Goal: Information Seeking & Learning: Learn about a topic

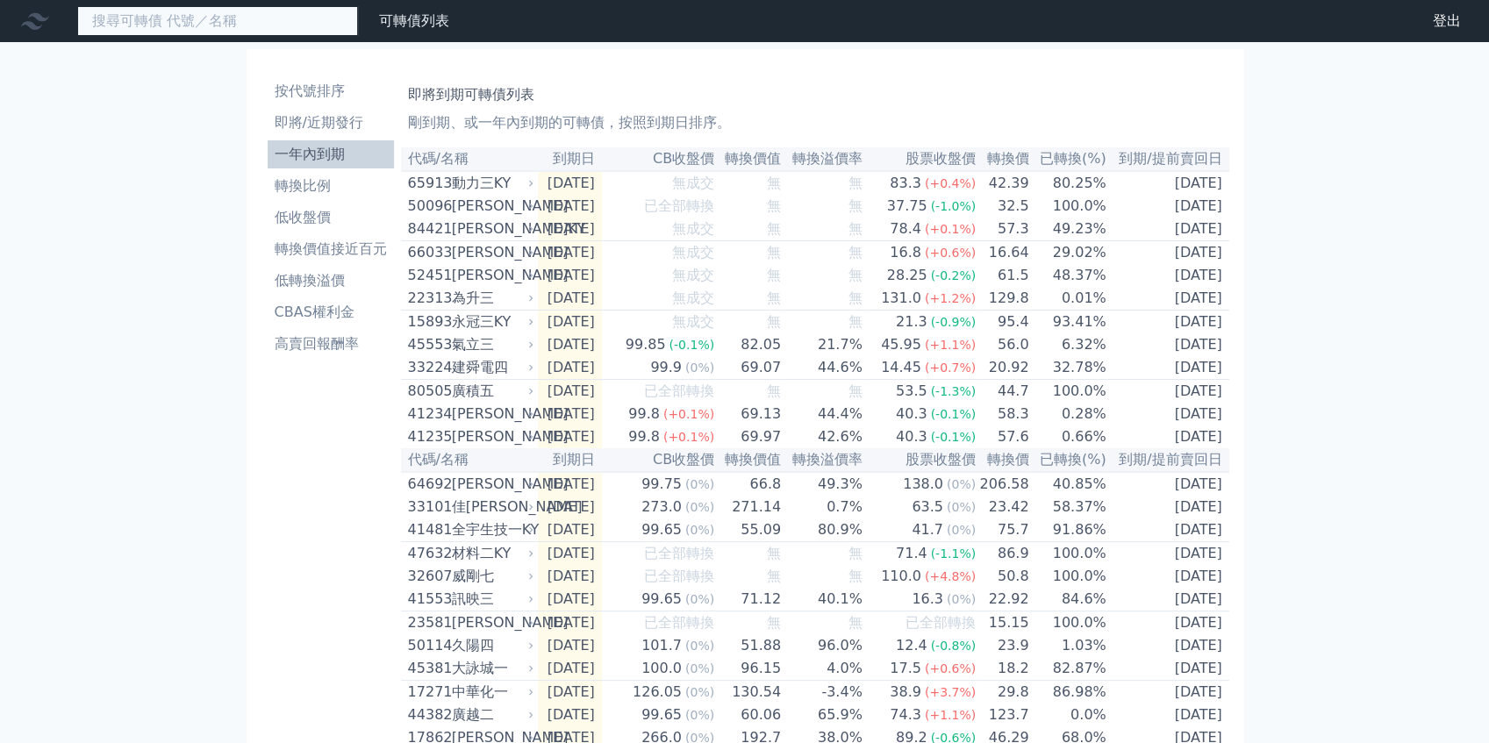
click at [316, 26] on input at bounding box center [217, 21] width 281 height 30
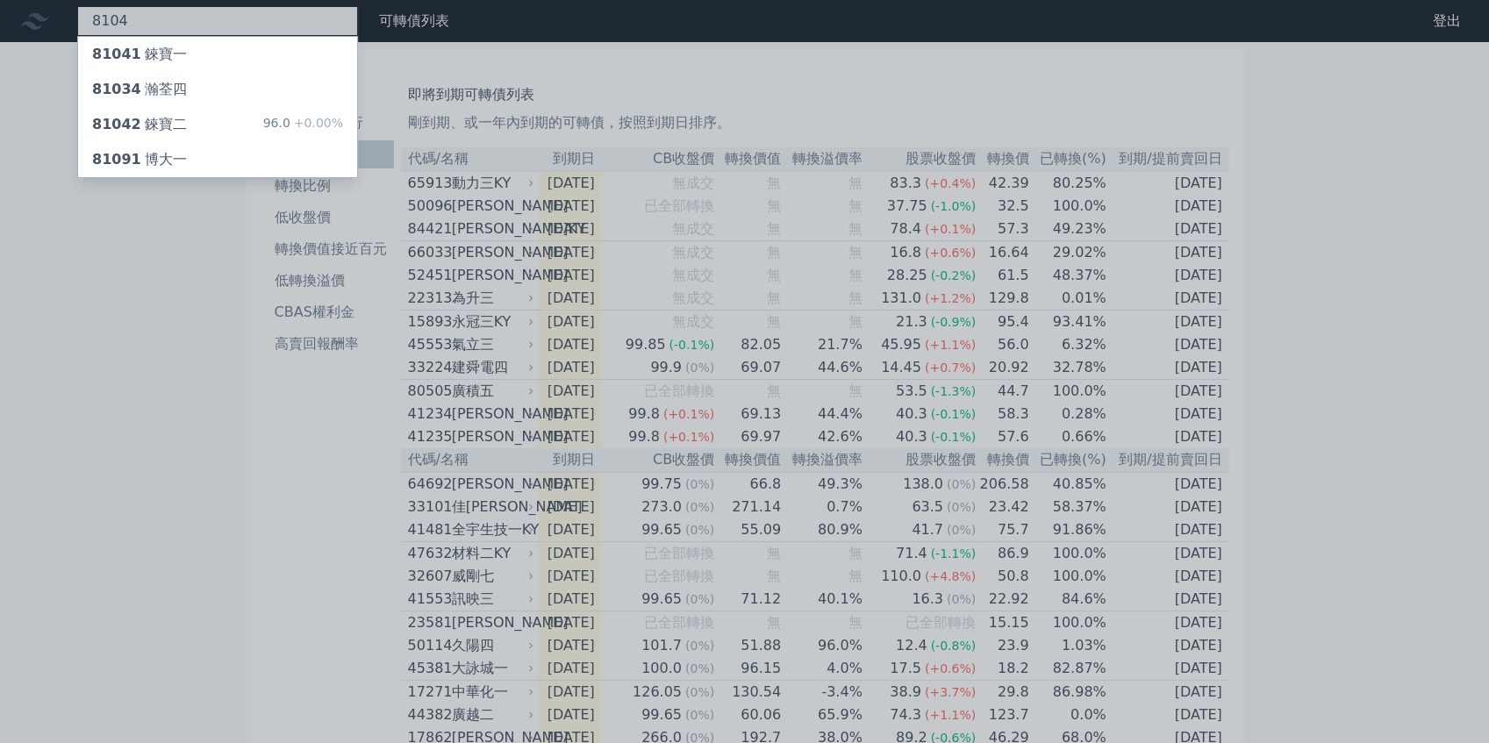
type input "8104"
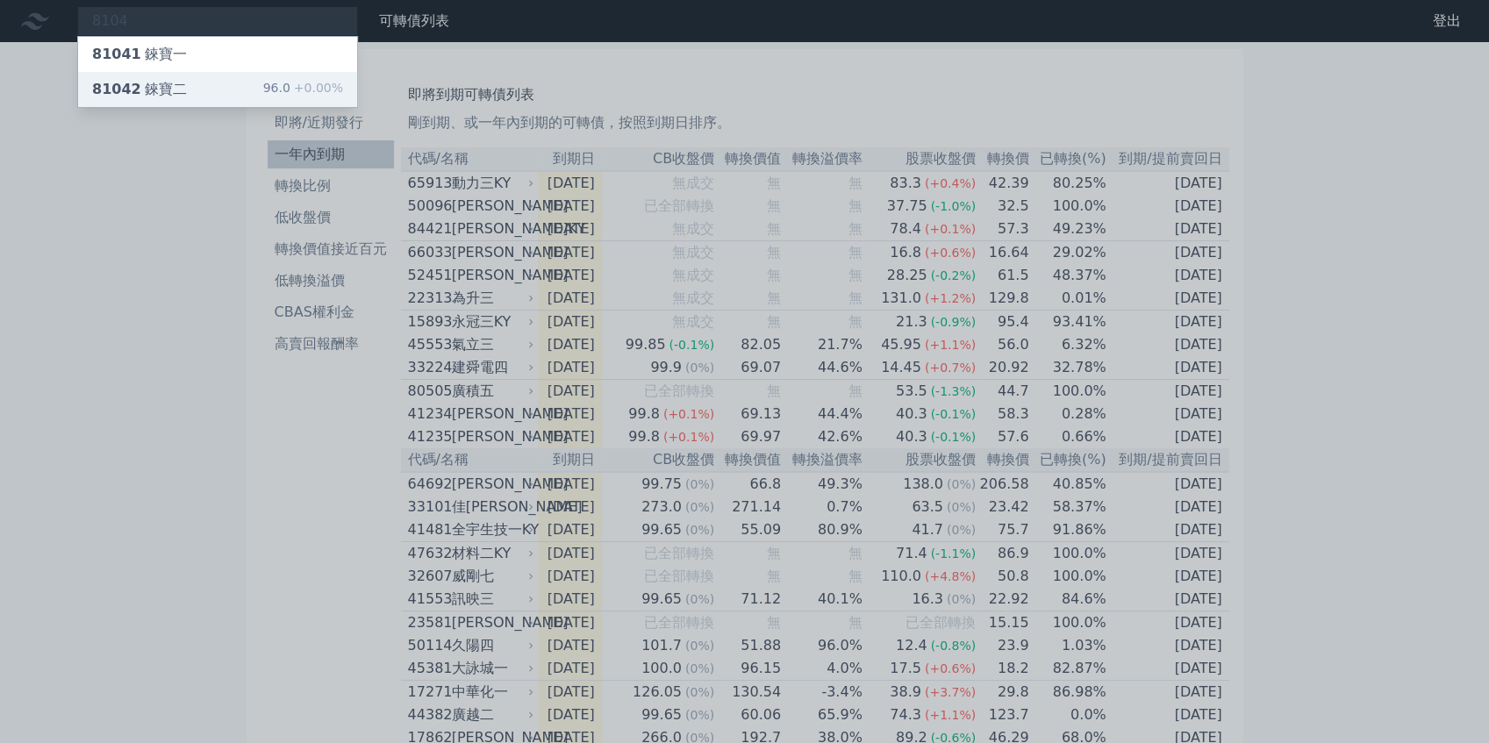
click at [305, 81] on span "+0.00%" at bounding box center [316, 88] width 53 height 14
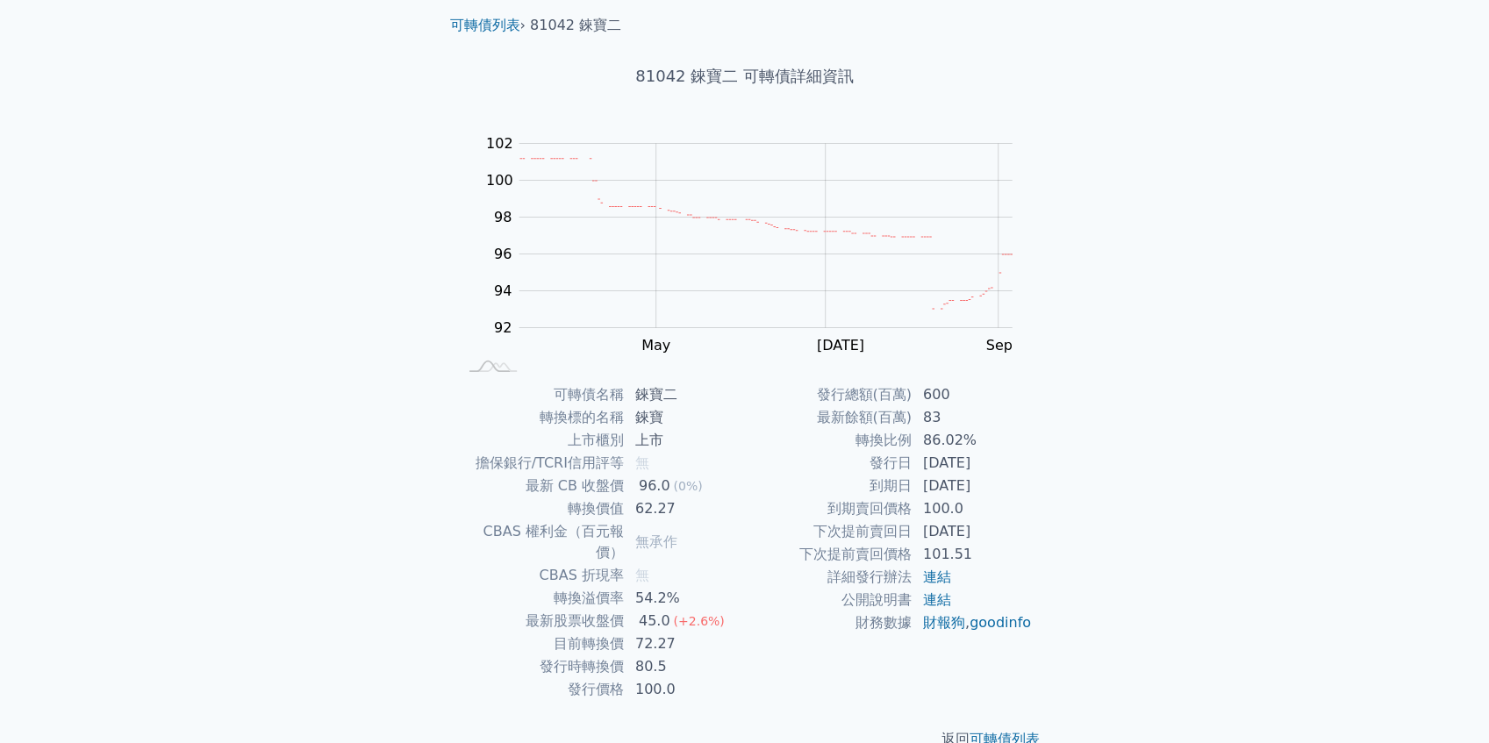
scroll to position [58, 0]
drag, startPoint x: 915, startPoint y: 463, endPoint x: 1013, endPoint y: 492, distance: 101.6
click at [1013, 492] on tbody "發行總額(百萬) 600 最新餘額(百萬) 83 轉換比例 86.02% 發行日 [DATE] 到期日 [DATE] 到期賣回價格 100.0 下次提前賣回日…" at bounding box center [889, 506] width 288 height 251
click at [1013, 492] on td "[DATE]" at bounding box center [973, 483] width 120 height 23
drag, startPoint x: 1013, startPoint y: 491, endPoint x: 865, endPoint y: 468, distance: 149.2
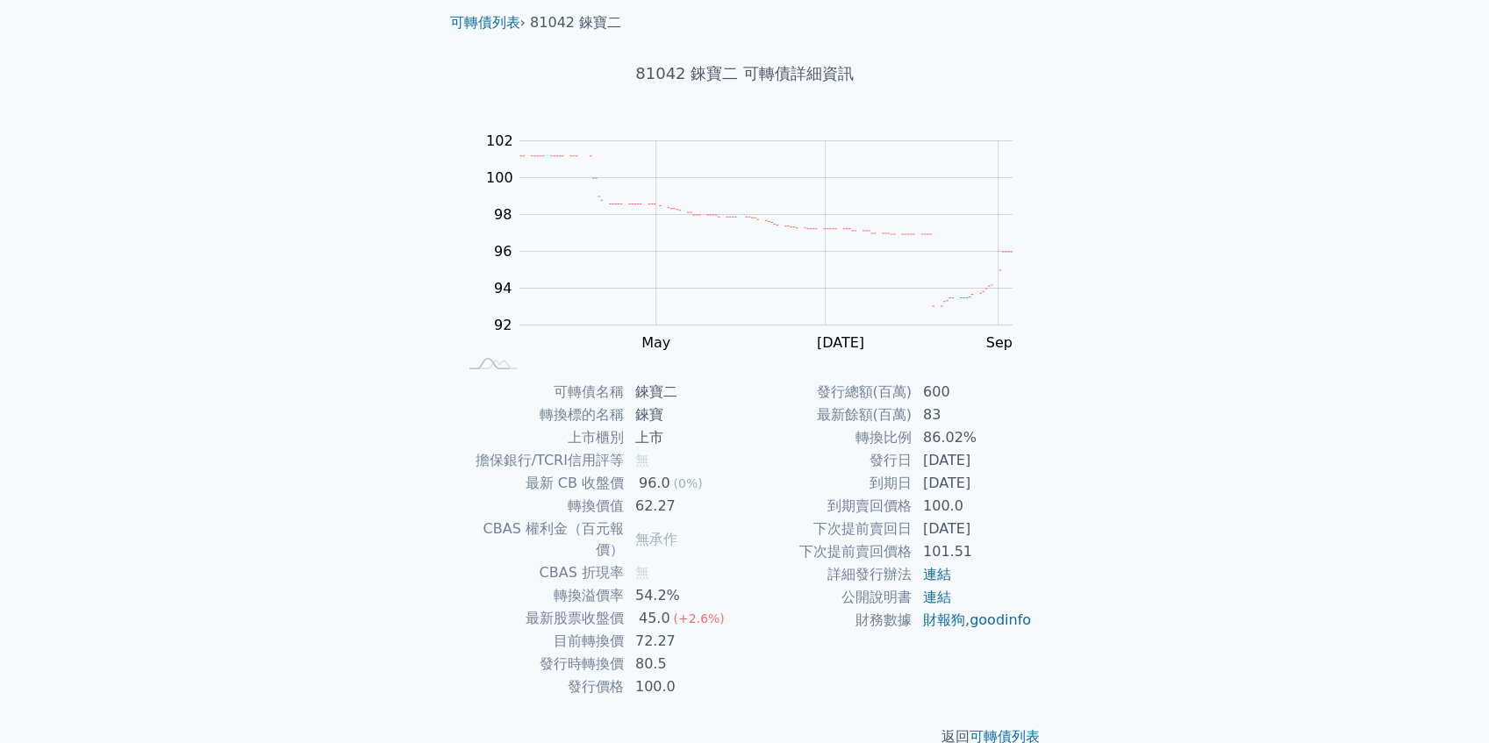
click at [865, 468] on tbody "發行總額(百萬) 600 最新餘額(百萬) 83 轉換比例 86.02% 發行日 [DATE] 到期日 [DATE] 到期賣回價格 100.0 下次提前賣回日…" at bounding box center [889, 506] width 288 height 251
click at [1003, 463] on td "[DATE]" at bounding box center [973, 460] width 120 height 23
click at [1093, 516] on div "可轉債列表 財務數據 可轉債列表 財務數據 登出 登出 可轉債列表 › 81042 錸寶二 81042 錸寶二 可轉債詳細資訊 Zoom Out 100 88…" at bounding box center [744, 359] width 1489 height 834
drag, startPoint x: 1050, startPoint y: 490, endPoint x: 864, endPoint y: 454, distance: 190.4
click at [864, 454] on div "可轉債名稱 錸寶二 轉換標的名稱 錸寶 上市櫃別 上市 擔保銀行/TCRI信用評等 無 最新 CB 收盤價 96.0 (0%) 轉換價值 62.27 CBAS…" at bounding box center [745, 540] width 618 height 318
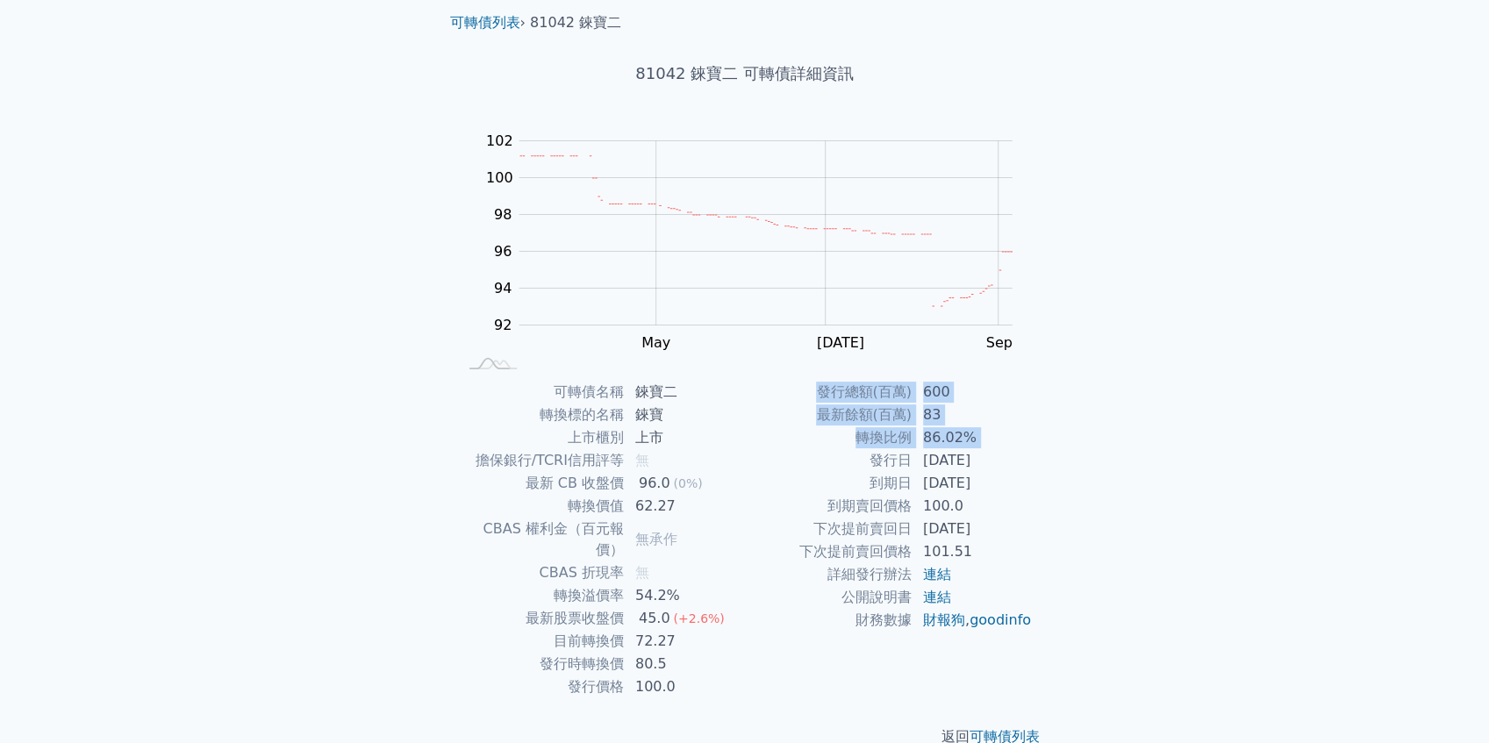
click at [864, 454] on td "發行日" at bounding box center [829, 460] width 168 height 23
drag, startPoint x: 860, startPoint y: 452, endPoint x: 1032, endPoint y: 477, distance: 173.8
click at [1032, 477] on tbody "發行總額(百萬) 600 最新餘額(百萬) 83 轉換比例 86.02% 發行日 [DATE] 到期日 [DATE] 到期賣回價格 100.0 下次提前賣回日…" at bounding box center [889, 506] width 288 height 251
click at [1032, 477] on td "[DATE]" at bounding box center [973, 483] width 120 height 23
drag, startPoint x: 1013, startPoint y: 475, endPoint x: 853, endPoint y: 465, distance: 160.0
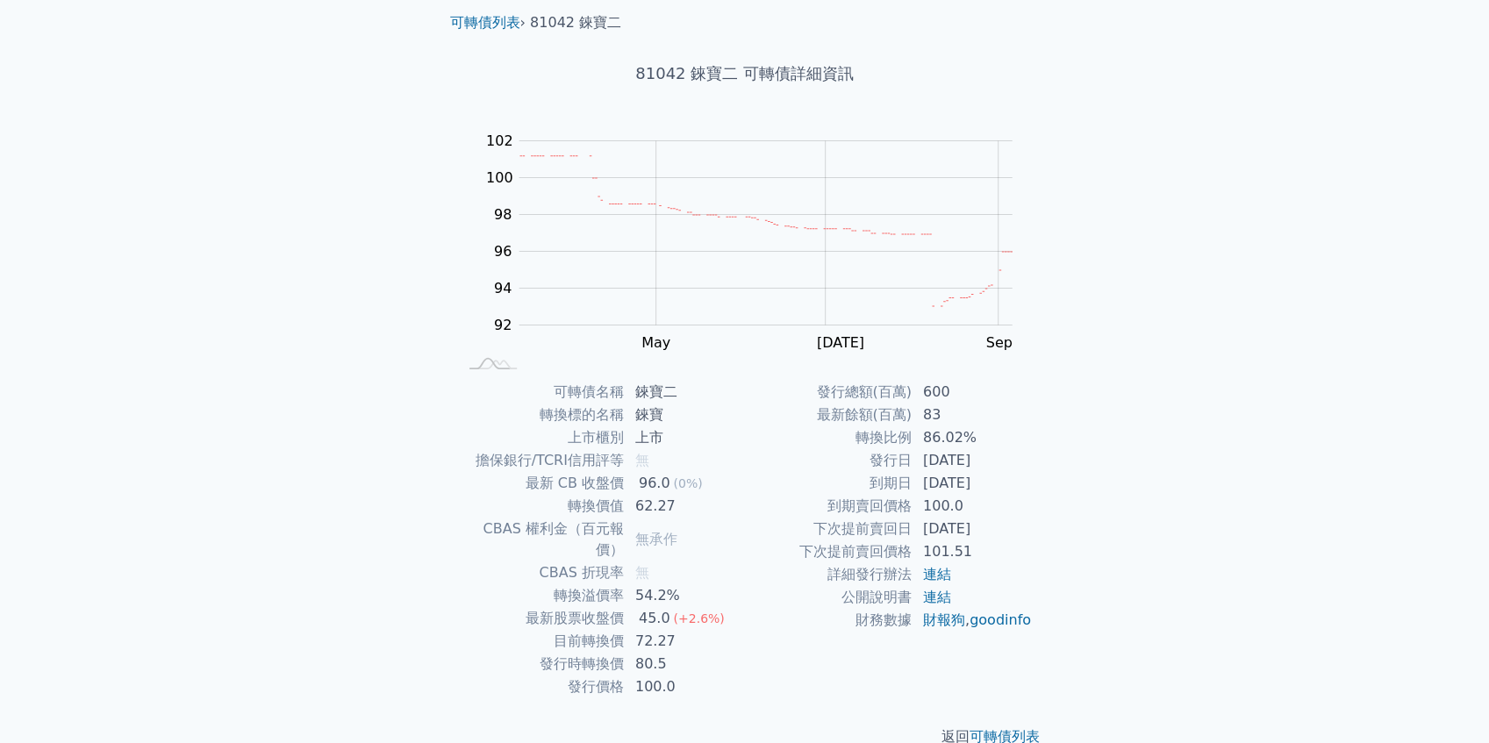
click at [853, 465] on tbody "發行總額(百萬) 600 最新餘額(百萬) 83 轉換比例 86.02% 發行日 [DATE] 到期日 [DATE] 到期賣回價格 100.0 下次提前賣回日…" at bounding box center [889, 506] width 288 height 251
click at [860, 461] on td "發行日" at bounding box center [829, 460] width 168 height 23
drag, startPoint x: 865, startPoint y: 461, endPoint x: 1014, endPoint y: 478, distance: 150.2
click at [1014, 478] on tbody "發行總額(百萬) 600 最新餘額(百萬) 83 轉換比例 86.02% 發行日 [DATE] 到期日 [DATE] 到期賣回價格 100.0 下次提前賣回日…" at bounding box center [889, 506] width 288 height 251
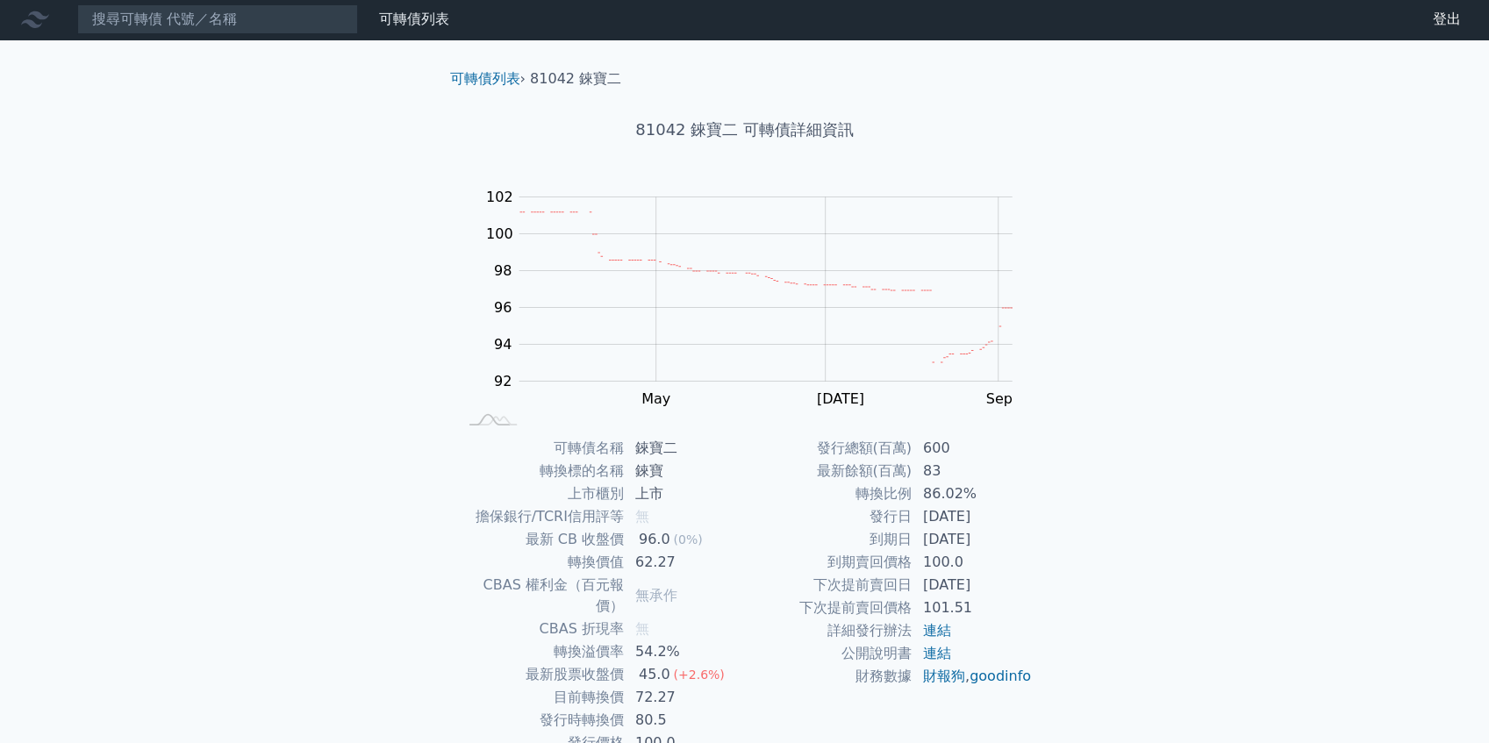
scroll to position [0, 0]
